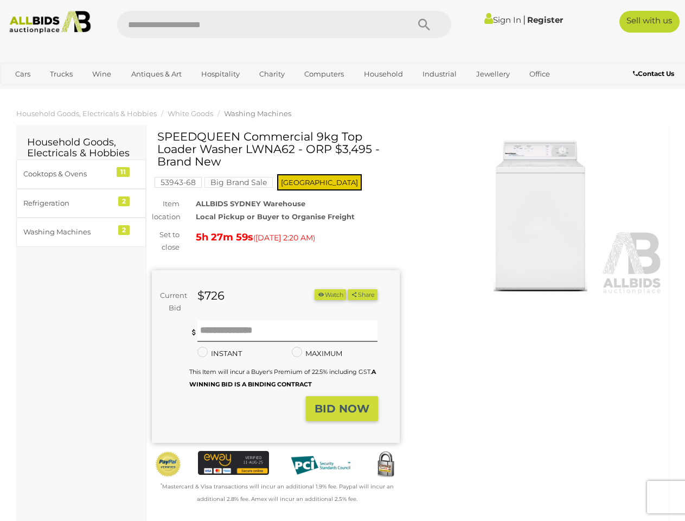
click at [342, 260] on div "SPEEDQUEEN Commercial 9kg Top Loader Washer LWNA62 - ORP $3,495 - Brand New 539…" at bounding box center [276, 317] width 248 height 375
click at [424, 24] on icon "Search" at bounding box center [424, 25] width 12 height 16
click at [23, 74] on link "Cars" at bounding box center [22, 74] width 29 height 18
click at [61, 74] on link "Trucks" at bounding box center [61, 74] width 37 height 18
click at [101, 74] on link "Wine" at bounding box center [101, 74] width 33 height 18
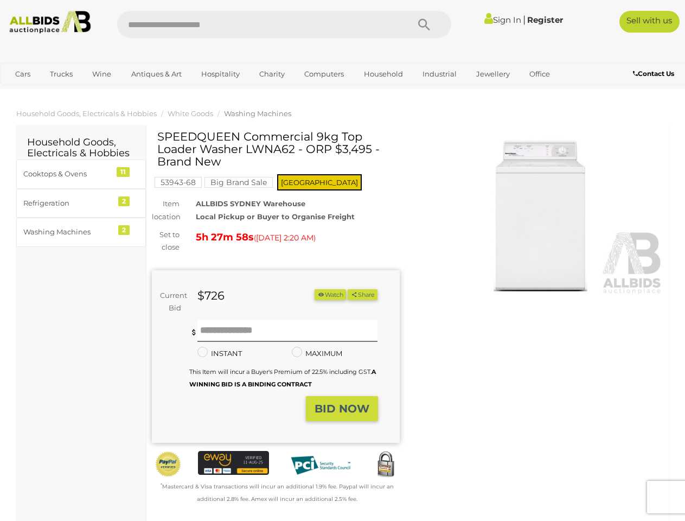
click at [156, 74] on link "Antiques & Art" at bounding box center [156, 74] width 65 height 18
click at [220, 74] on link "Hospitality" at bounding box center [220, 74] width 53 height 18
click at [271, 74] on link "Charity" at bounding box center [272, 74] width 40 height 18
click at [323, 74] on link "Computers" at bounding box center [324, 74] width 54 height 18
click at [382, 74] on link "Household" at bounding box center [383, 74] width 53 height 18
